Goal: Obtain resource: Download file/media

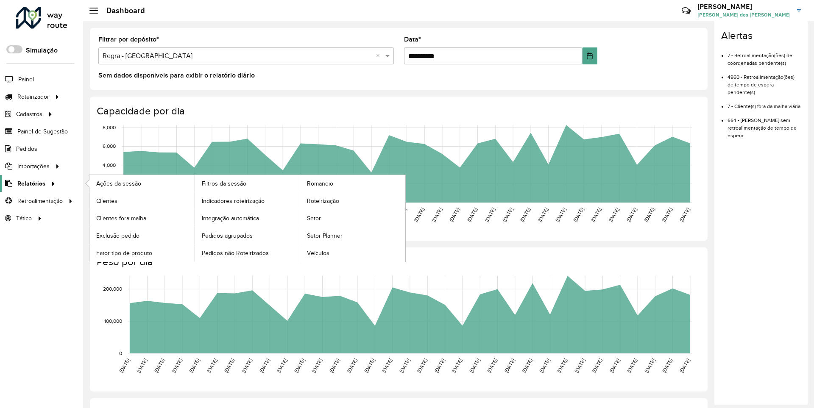
click at [30, 183] on span "Relatórios" at bounding box center [31, 183] width 28 height 9
click at [106, 201] on span "Clientes" at bounding box center [107, 201] width 23 height 9
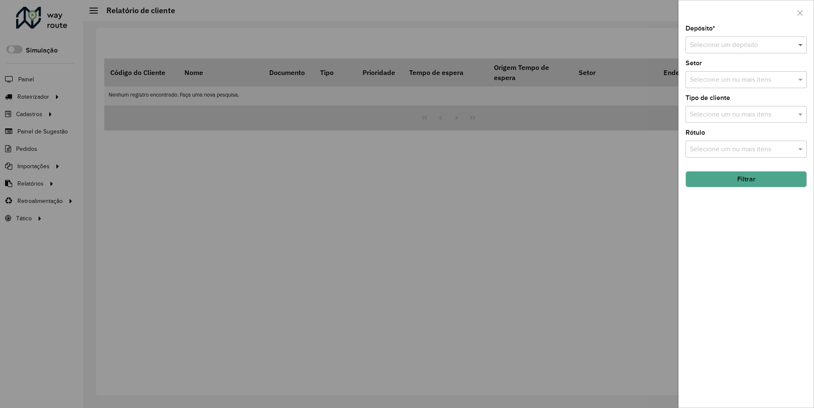
click at [801, 45] on span at bounding box center [801, 45] width 11 height 10
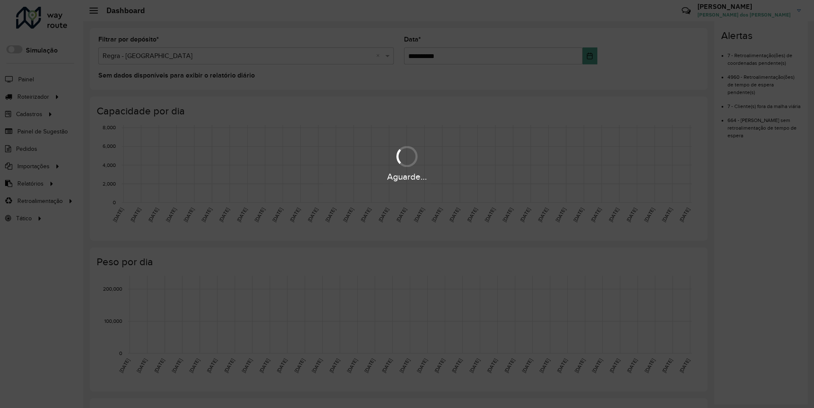
click at [30, 183] on div "Aguarde..." at bounding box center [407, 176] width 814 height 13
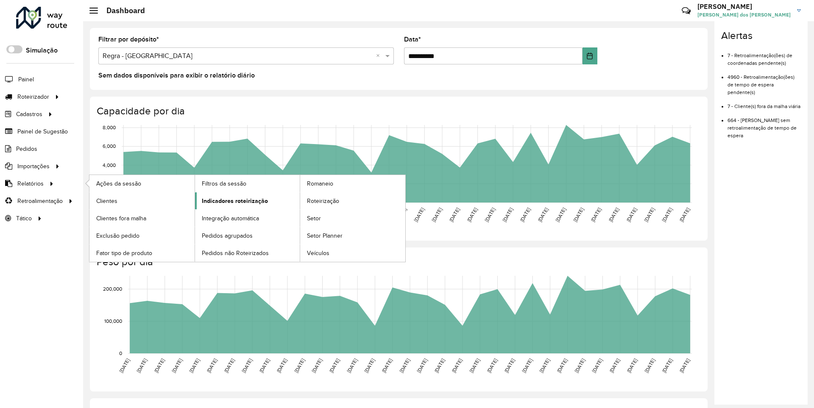
click at [232, 201] on span "Indicadores roteirização" at bounding box center [235, 201] width 66 height 9
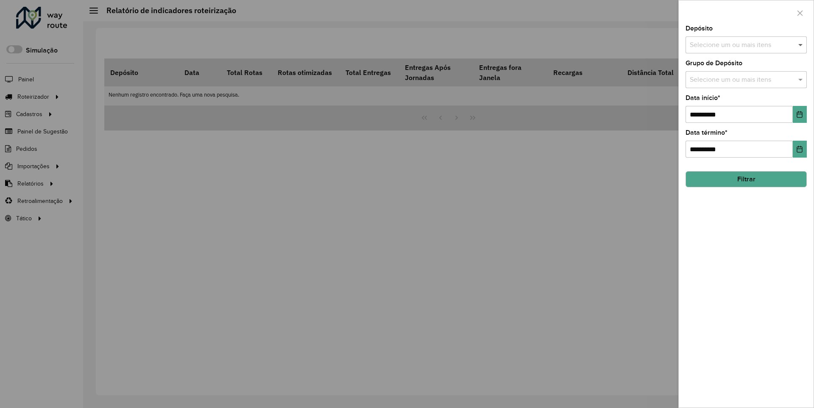
click at [801, 45] on span at bounding box center [801, 45] width 11 height 10
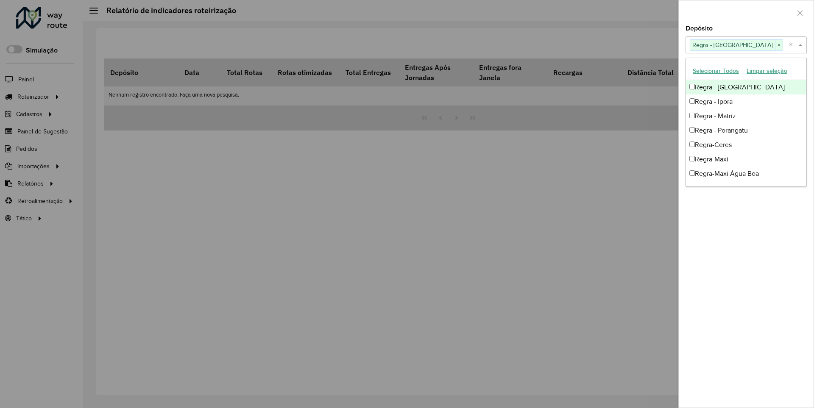
click at [746, 12] on div at bounding box center [746, 12] width 135 height 25
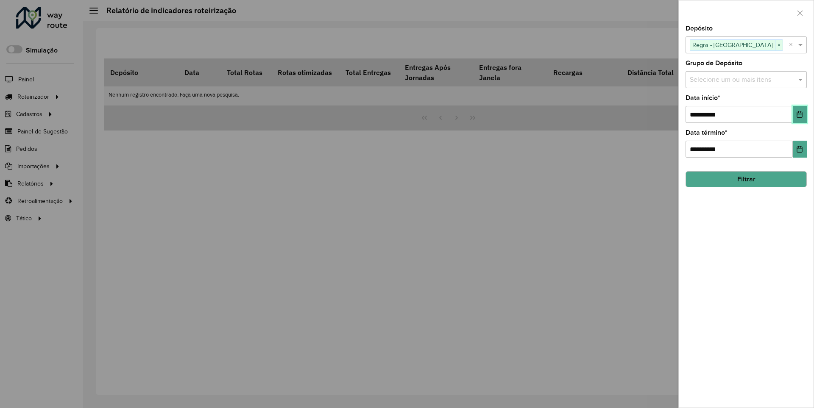
click at [799, 114] on icon "Choose Date" at bounding box center [800, 114] width 6 height 7
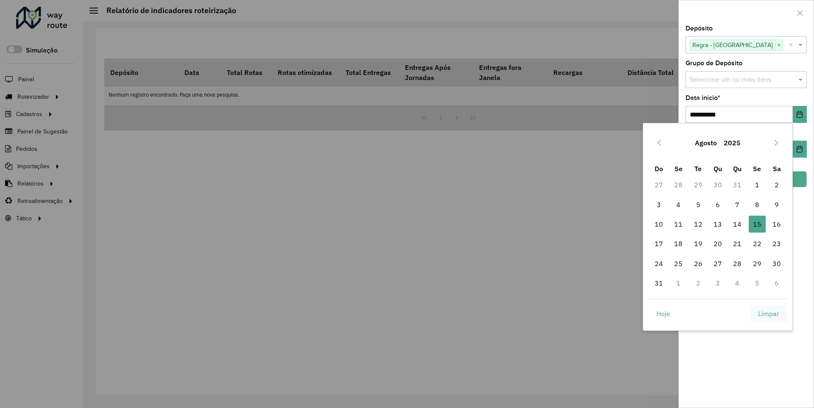
click at [769, 313] on span "Limpar" at bounding box center [768, 314] width 21 height 10
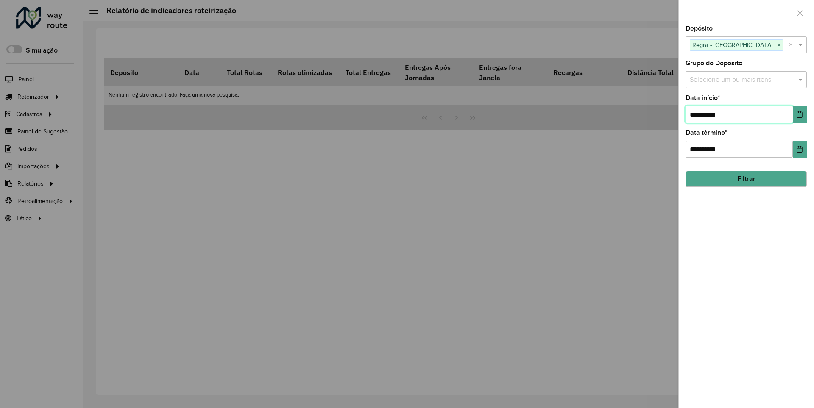
type input "**********"
click at [746, 179] on button "Filtrar" at bounding box center [746, 179] width 121 height 16
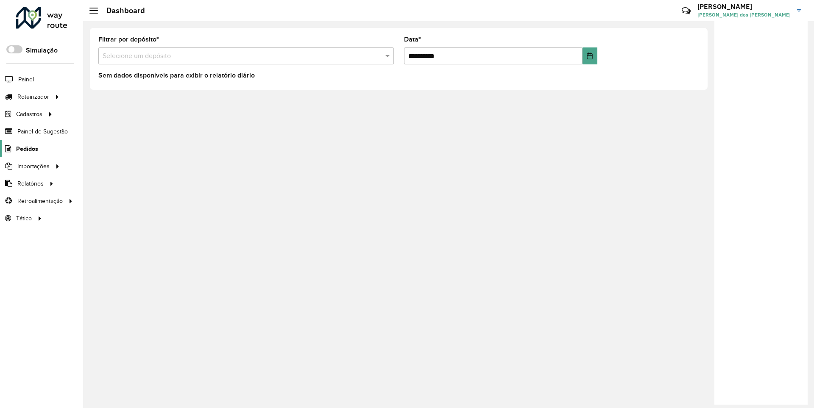
click at [26, 148] on span "Pedidos" at bounding box center [27, 149] width 22 height 9
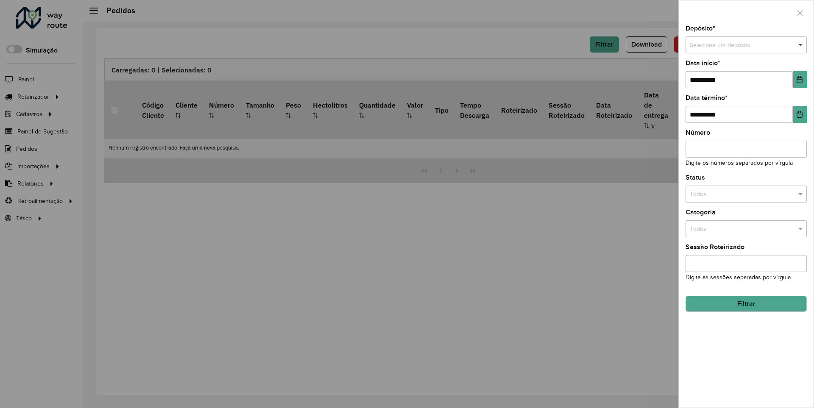
click at [801, 45] on span at bounding box center [801, 45] width 11 height 9
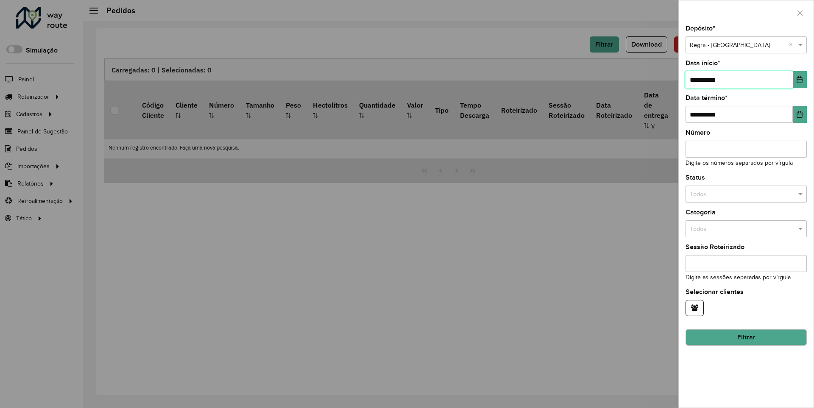
type input "**********"
click at [746, 338] on button "Filtrar" at bounding box center [746, 337] width 121 height 16
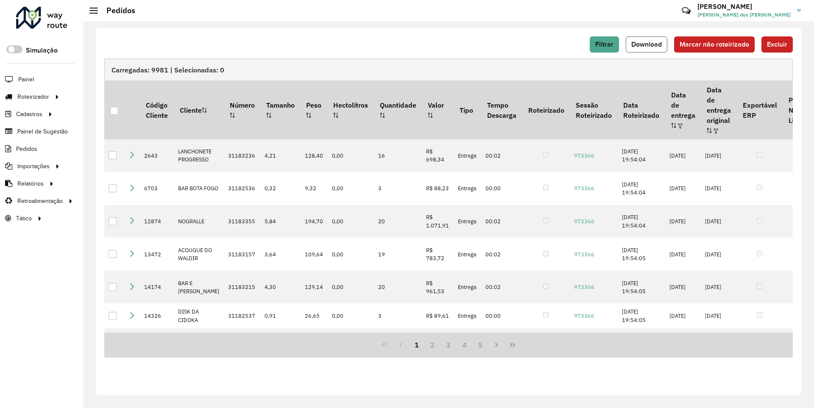
click at [648, 44] on span "Download" at bounding box center [646, 44] width 31 height 7
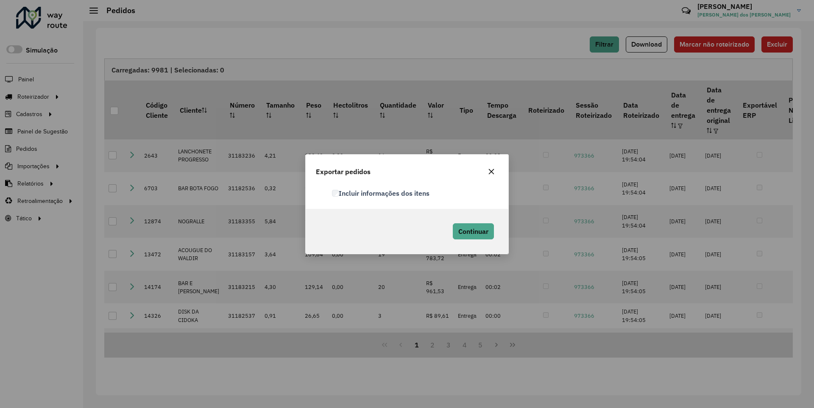
click at [381, 193] on label "Incluir informações dos itens" at bounding box center [381, 193] width 98 height 10
click at [472, 231] on span "Continuar" at bounding box center [473, 231] width 30 height 8
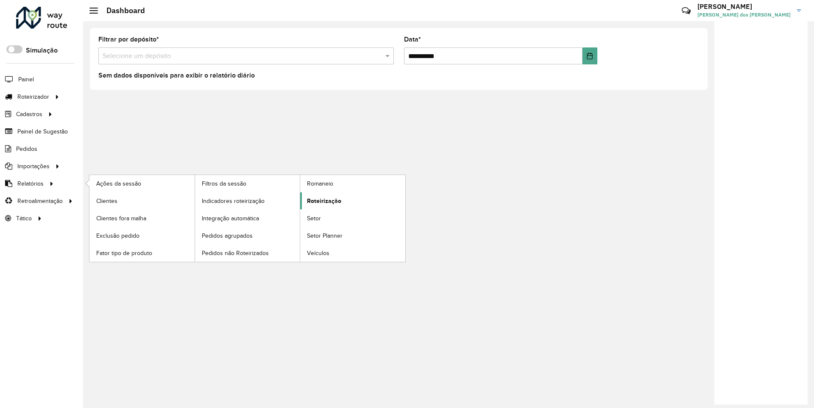
click at [323, 201] on span "Roteirização" at bounding box center [324, 201] width 34 height 9
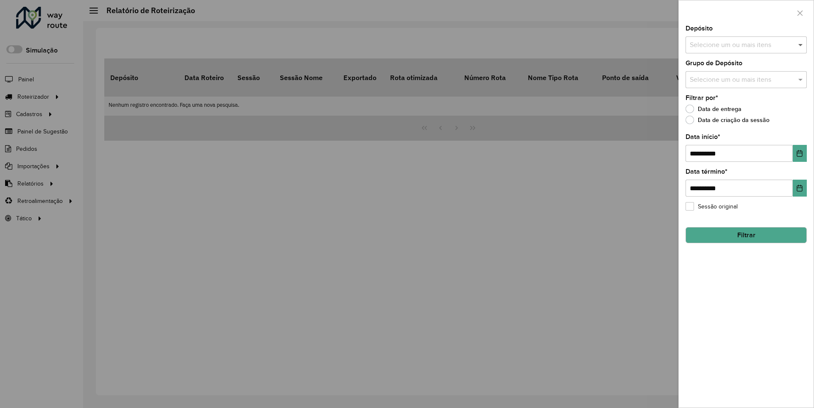
click at [801, 45] on span at bounding box center [801, 45] width 11 height 10
click at [799, 153] on icon "Choose Date" at bounding box center [800, 153] width 6 height 7
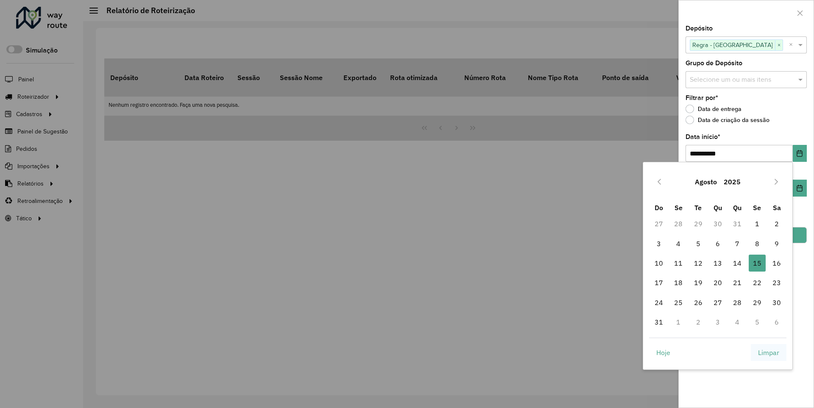
click at [769, 352] on span "Limpar" at bounding box center [768, 353] width 21 height 10
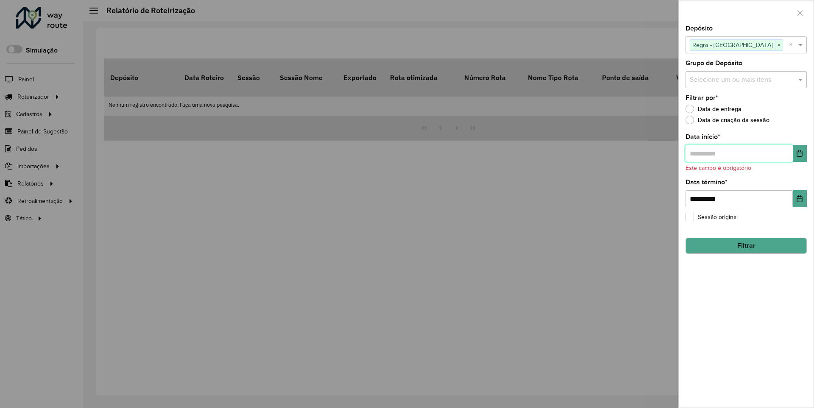
click at [739, 153] on input "text" at bounding box center [739, 153] width 107 height 17
type input "**********"
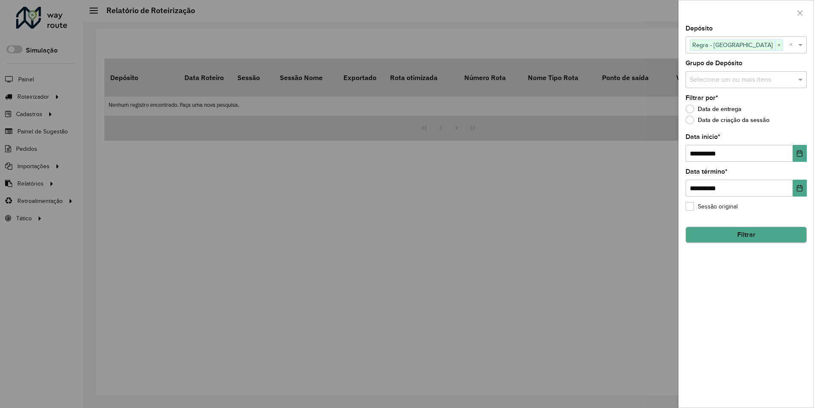
click at [746, 235] on button "Filtrar" at bounding box center [746, 235] width 121 height 16
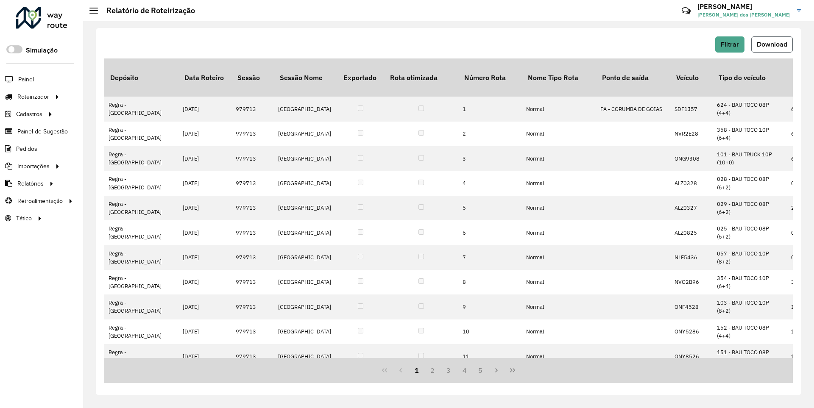
click at [771, 44] on span "Download" at bounding box center [772, 44] width 31 height 7
